Goal: Task Accomplishment & Management: Use online tool/utility

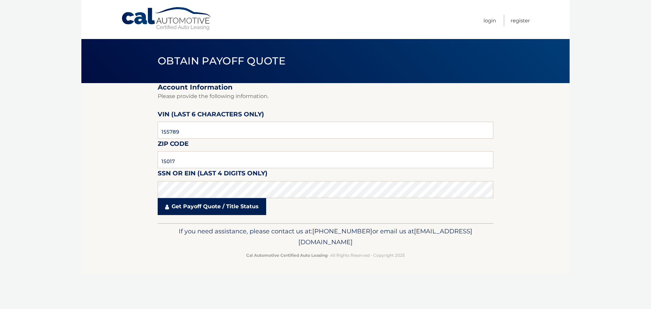
click at [186, 203] on link "Get Payoff Quote / Title Status" at bounding box center [212, 206] width 108 height 17
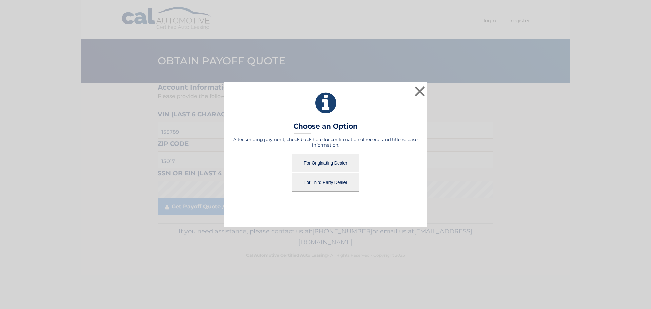
click at [325, 180] on button "For Third Party Dealer" at bounding box center [326, 182] width 68 height 19
click at [333, 183] on button "For Third Party Dealer" at bounding box center [326, 182] width 68 height 19
click at [328, 183] on button "For Third Party Dealer" at bounding box center [326, 182] width 68 height 19
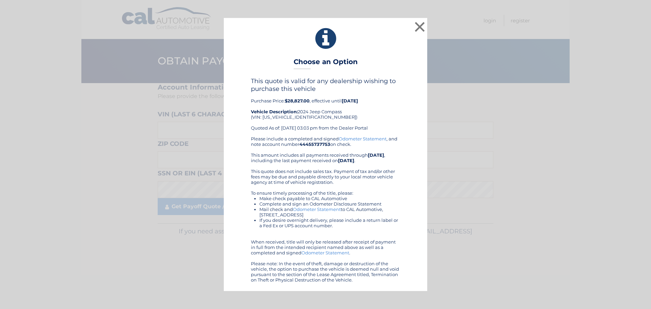
click at [294, 119] on div "This quote is valid for any dealership wishing to purchase this vehicle Purchas…" at bounding box center [325, 106] width 149 height 58
copy div "[US_VEHICLE_IDENTIFICATION_NUMBER]"
click at [278, 162] on div "Please include a completed and signed Odometer Statement , and note account num…" at bounding box center [325, 209] width 149 height 146
